Goal: Task Accomplishment & Management: Manage account settings

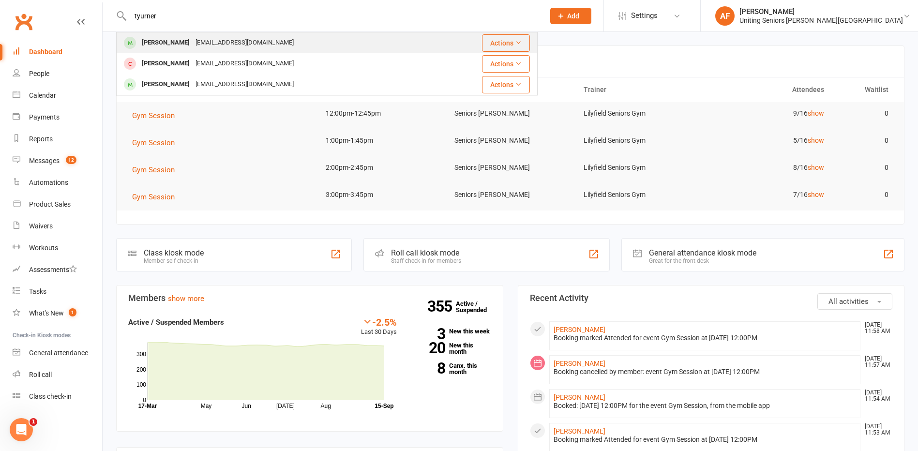
type input "tyurner"
click at [285, 40] on div "[PERSON_NAME] [EMAIL_ADDRESS][DOMAIN_NAME]" at bounding box center [278, 43] width 322 height 20
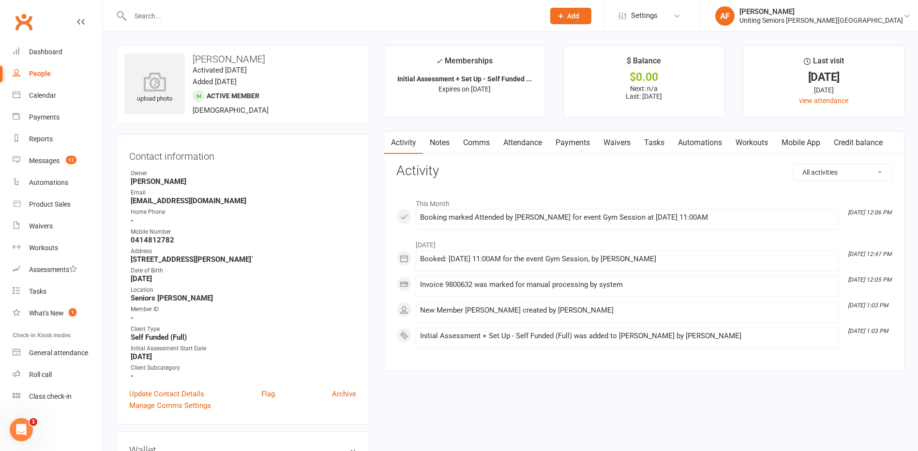
click at [871, 170] on select "All activities Bookings / Attendances Communications Notes Failed SMSes Grading…" at bounding box center [843, 172] width 98 height 16
drag, startPoint x: 732, startPoint y: 191, endPoint x: 767, endPoint y: 158, distance: 49.0
click at [732, 191] on div "This Month [DATE] 12:06 PM Booking marked Attended by [PERSON_NAME] for event G…" at bounding box center [645, 271] width 496 height 170
click at [803, 139] on link "Mobile App" at bounding box center [801, 143] width 52 height 22
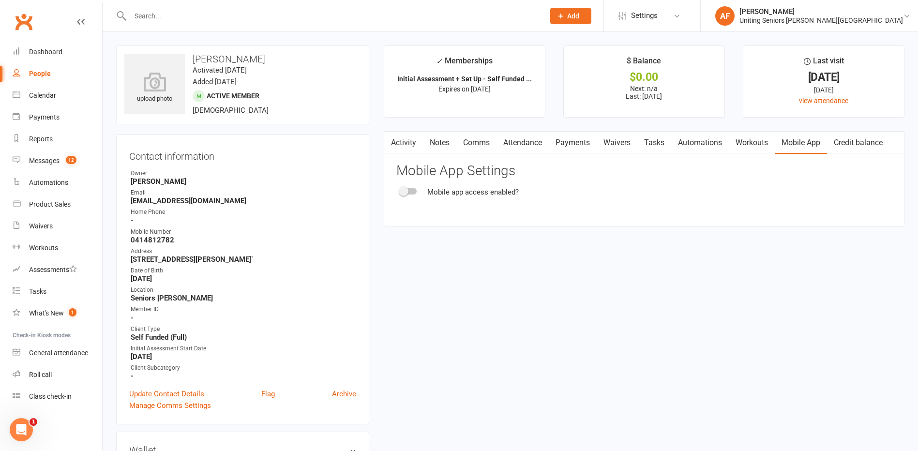
click at [416, 189] on div at bounding box center [408, 191] width 16 height 7
click at [400, 190] on input "checkbox" at bounding box center [400, 190] width 0 height 0
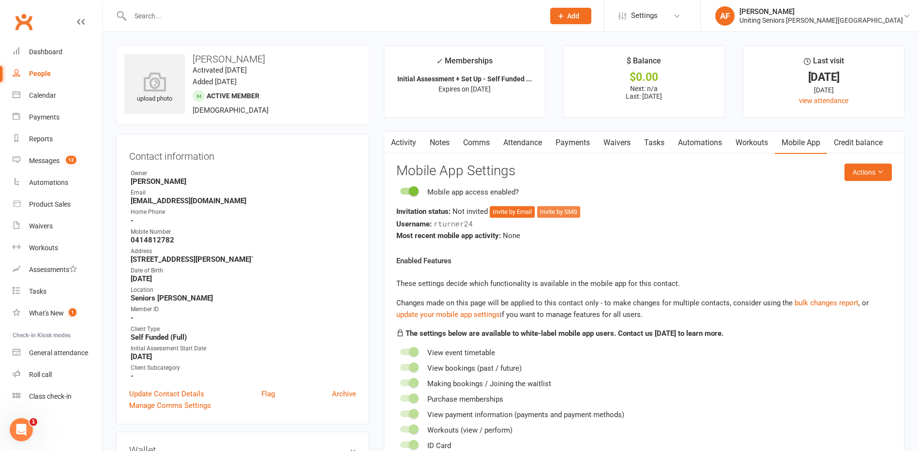
click at [567, 214] on button "Invite by SMS" at bounding box center [558, 212] width 43 height 12
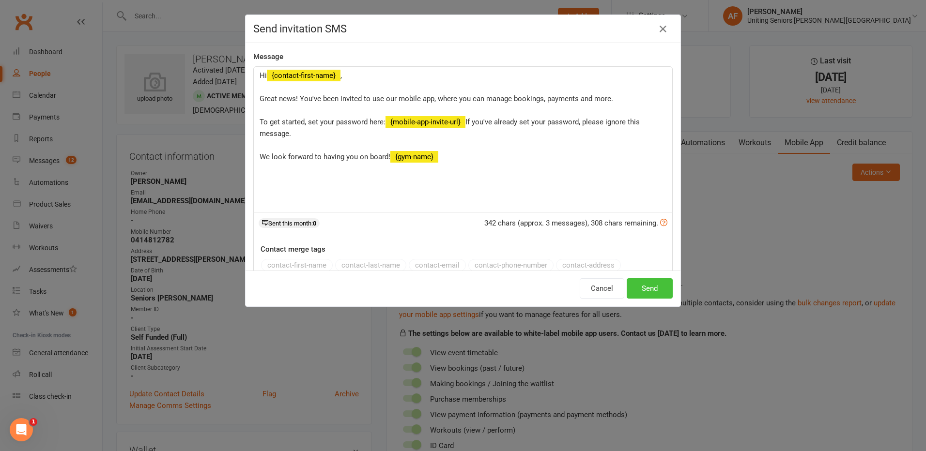
click at [643, 293] on button "Send" at bounding box center [649, 288] width 46 height 20
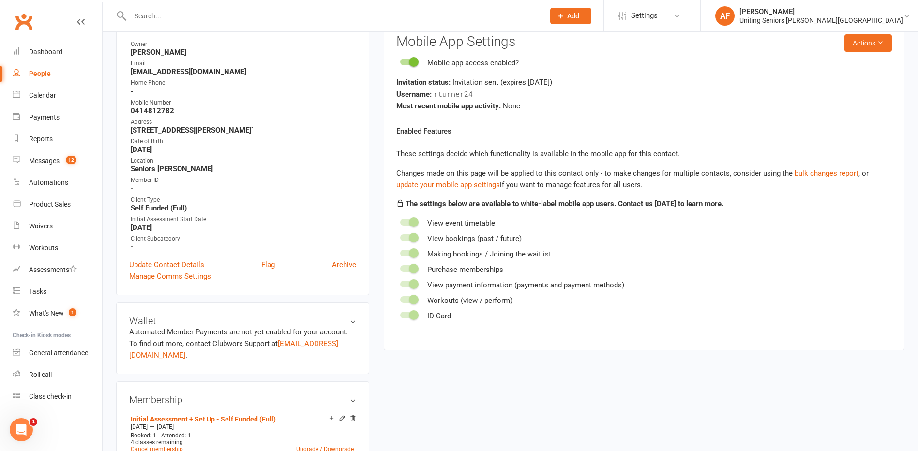
scroll to position [194, 0]
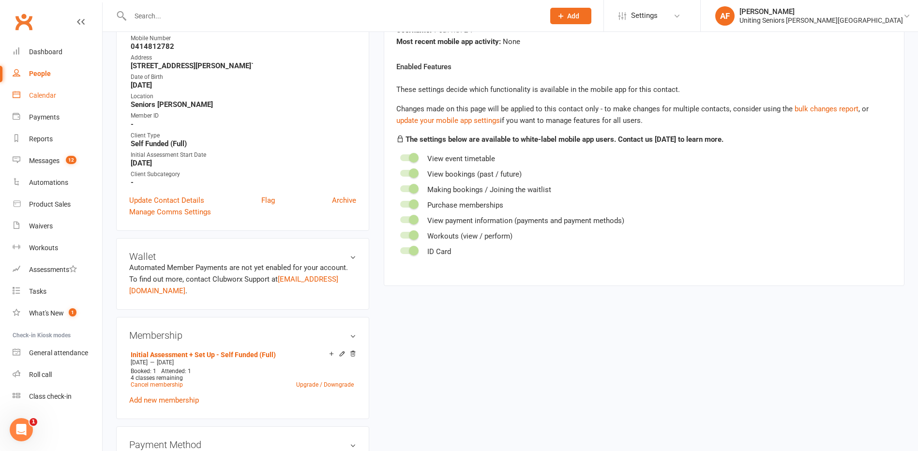
click at [65, 103] on link "Calendar" at bounding box center [58, 96] width 90 height 22
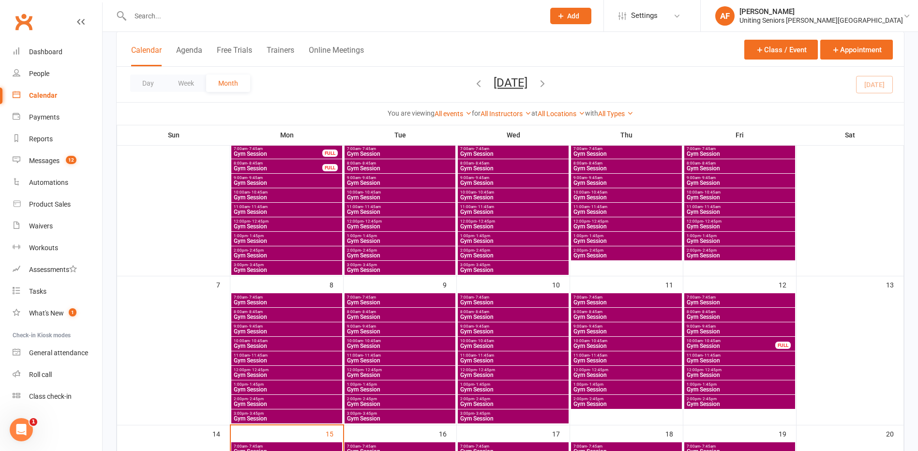
scroll to position [242, 0]
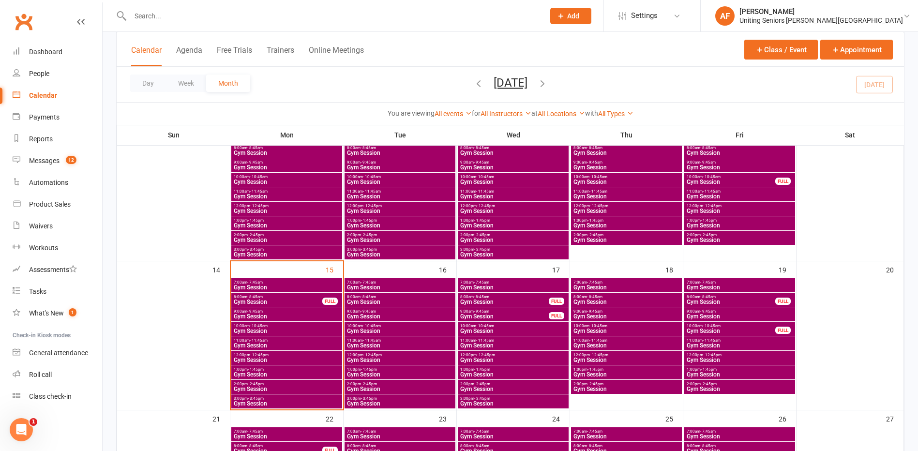
click at [318, 338] on span "11:00am - 11:45am" at bounding box center [286, 340] width 107 height 4
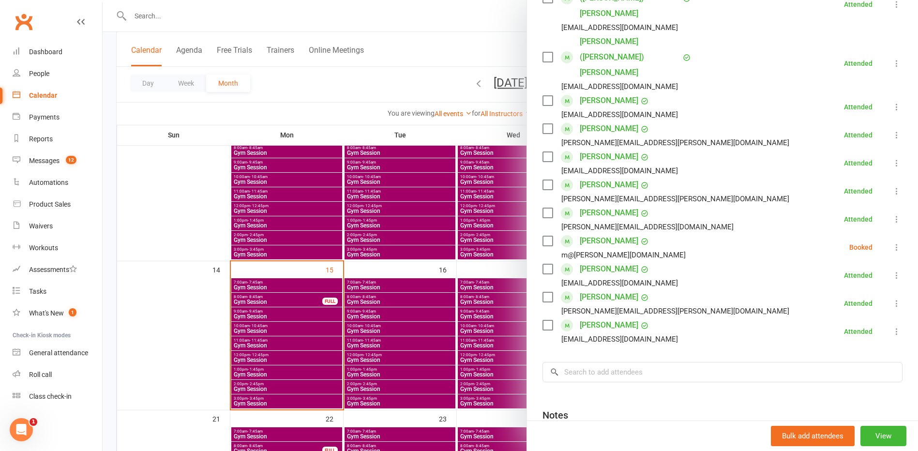
scroll to position [290, 0]
click at [624, 361] on input "search" at bounding box center [723, 371] width 360 height 20
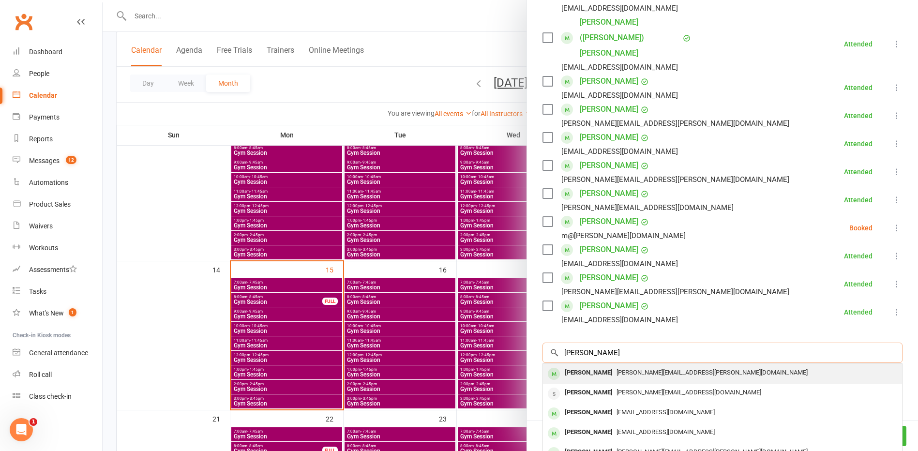
scroll to position [326, 0]
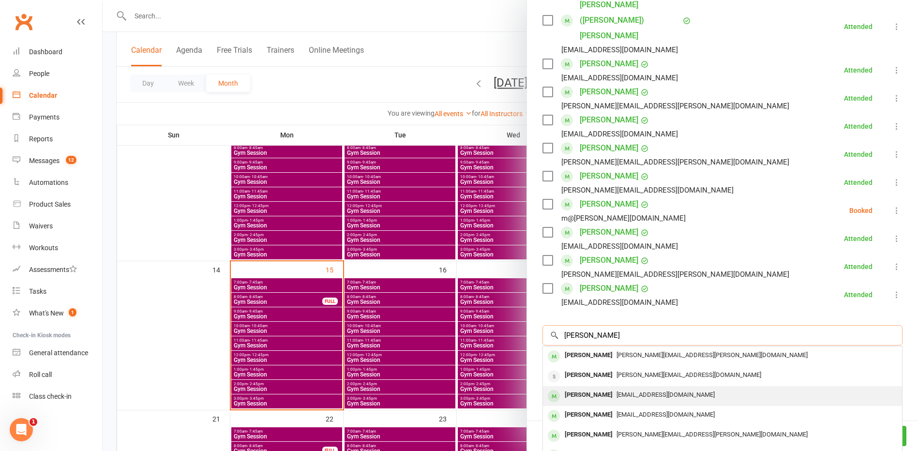
type input "[PERSON_NAME]"
click at [589, 388] on div "[PERSON_NAME]" at bounding box center [589, 395] width 56 height 14
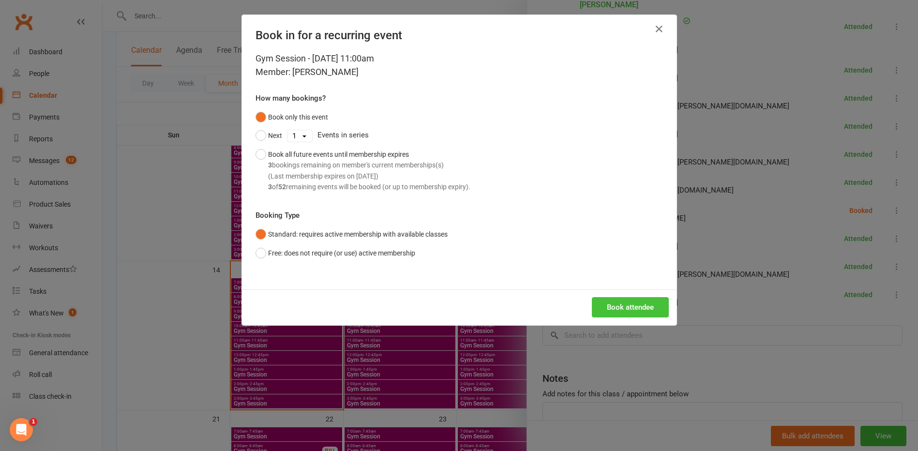
click at [650, 304] on button "Book attendee" at bounding box center [630, 307] width 77 height 20
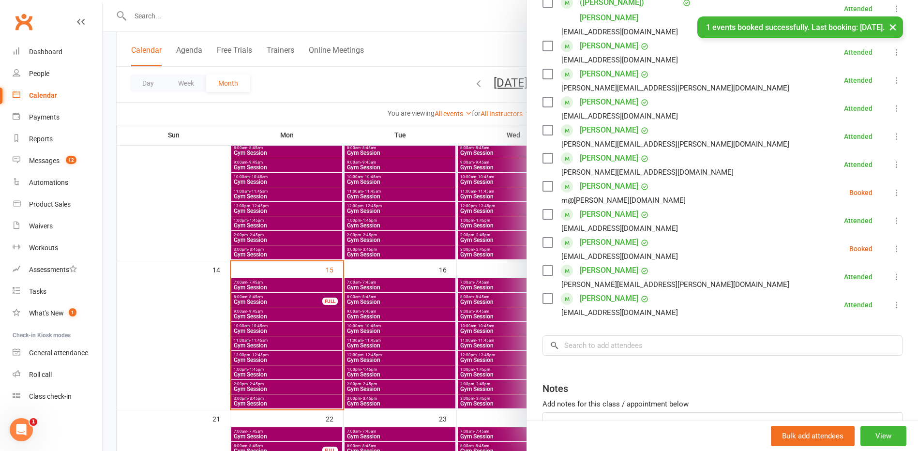
scroll to position [354, 0]
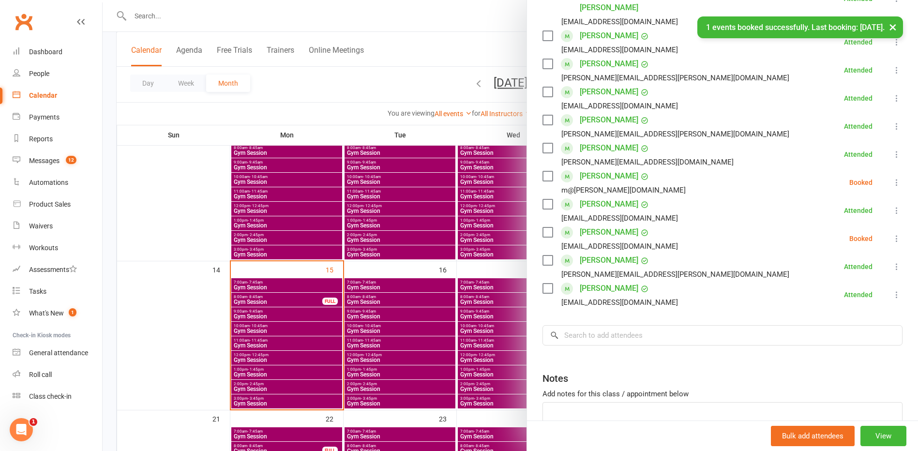
click at [892, 234] on icon at bounding box center [897, 239] width 10 height 10
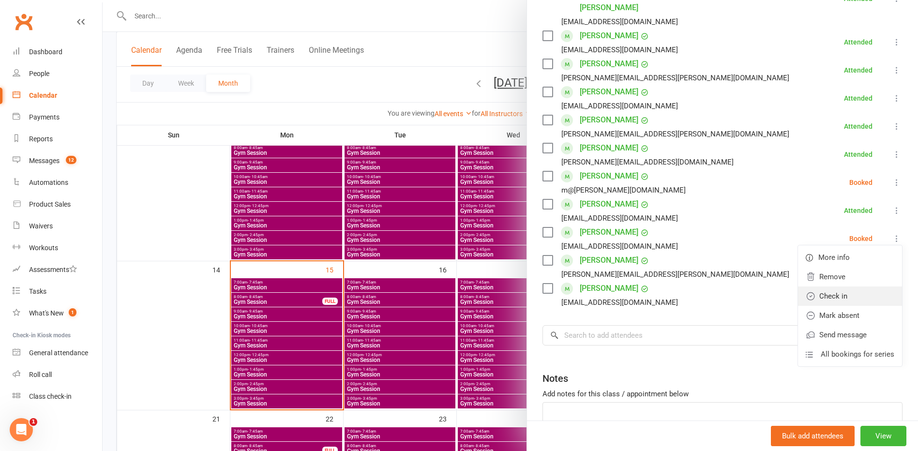
click at [841, 287] on link "Check in" at bounding box center [850, 296] width 104 height 19
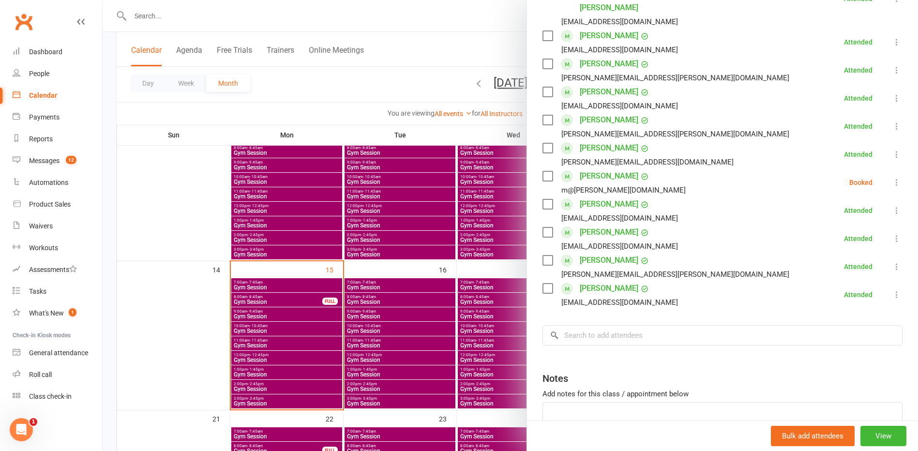
click at [253, 19] on div at bounding box center [511, 225] width 816 height 451
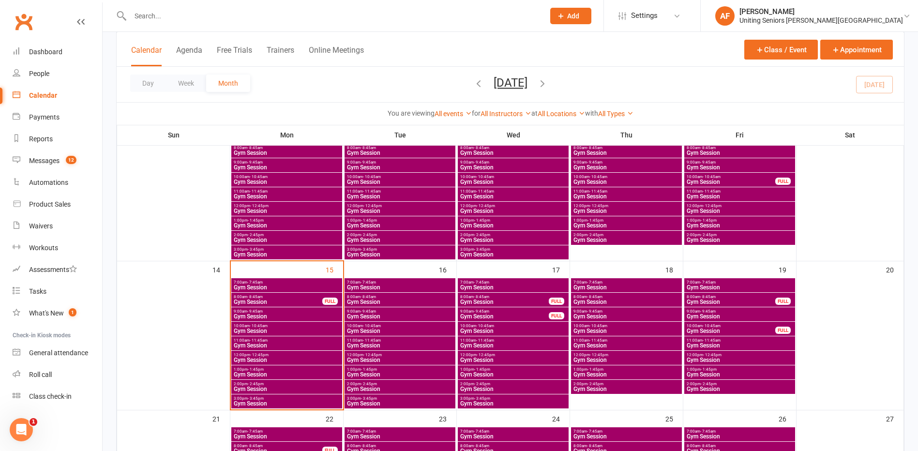
click at [251, 21] on input "text" at bounding box center [332, 16] width 411 height 14
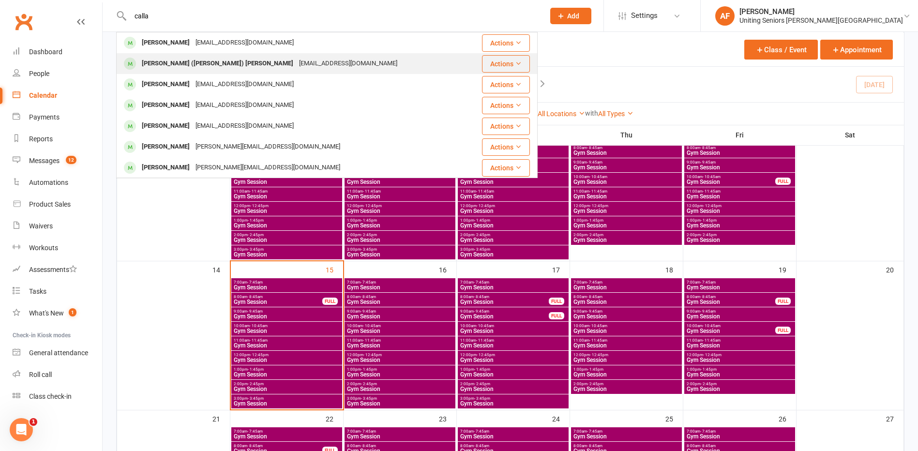
type input "calla"
click at [296, 66] on div "[EMAIL_ADDRESS][DOMAIN_NAME]" at bounding box center [348, 64] width 104 height 14
